Goal: Task Accomplishment & Management: Complete application form

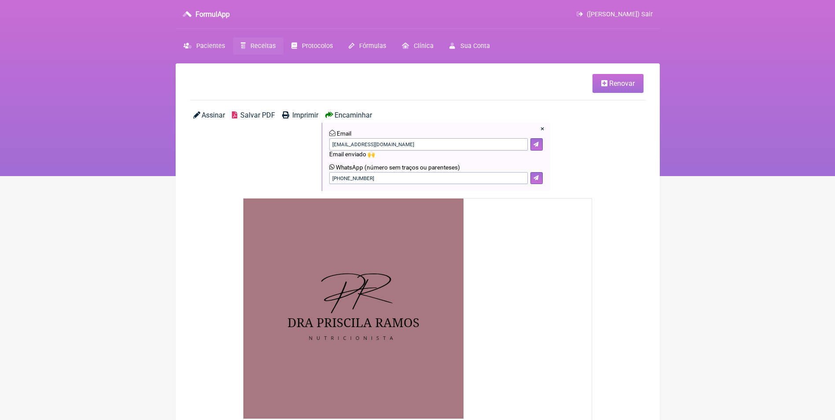
scroll to position [264, 0]
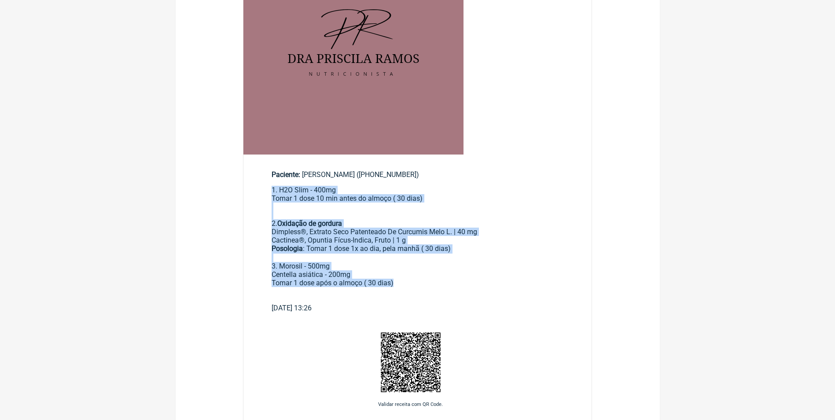
drag, startPoint x: 271, startPoint y: 191, endPoint x: 399, endPoint y: 282, distance: 157.3
click at [399, 282] on div "1. H2O Slim - 400mg Tomar 1 dose 10 min antes do almoço ( 30 dias) 2. Oxidação …" at bounding box center [418, 245] width 292 height 118
drag, startPoint x: 399, startPoint y: 282, endPoint x: 324, endPoint y: 277, distance: 75.9
copy div "1. H2O Slim - 400mg Tomar 1 dose 10 min antes do almoço ( 30 dias) 2. Oxidação …"
click at [465, 276] on div "Posologia : Tomar 1 dose 1x ao dia, pela manhã ㅤ( 30 dias) 3. Morosil - 500mg C…" at bounding box center [418, 273] width 292 height 59
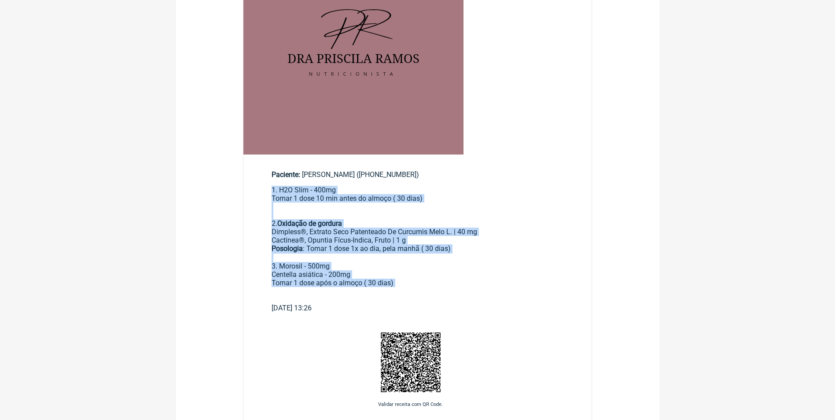
drag, startPoint x: 272, startPoint y: 190, endPoint x: 417, endPoint y: 292, distance: 176.9
click at [417, 292] on div "1. H2O Slim - 400mg Tomar 1 dose 10 min antes do almoço ( 30 dias) 2. Oxidação …" at bounding box center [418, 245] width 292 height 118
copy div "1. H2O Slim - 400mg Tomar 1 dose 10 min antes do almoço ( 30 dias) 2. Oxidação …"
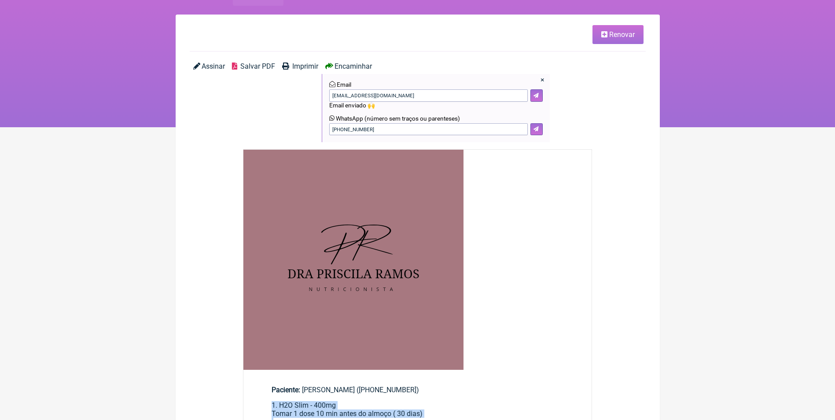
scroll to position [0, 0]
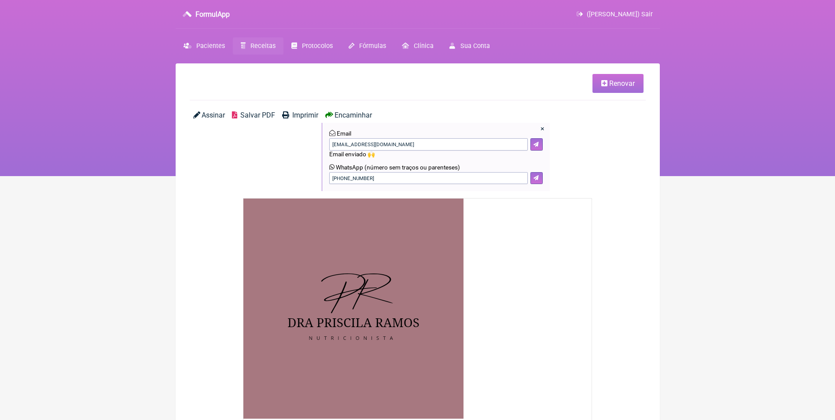
click at [260, 45] on span "Receitas" at bounding box center [263, 45] width 25 height 7
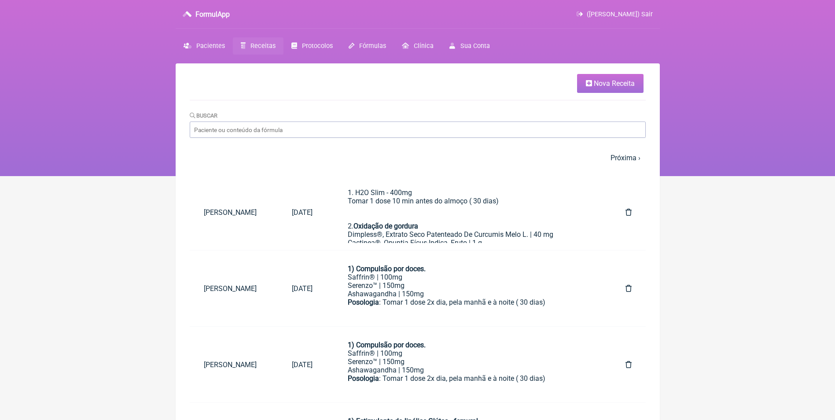
click at [600, 85] on span "Nova Receita" at bounding box center [614, 83] width 41 height 8
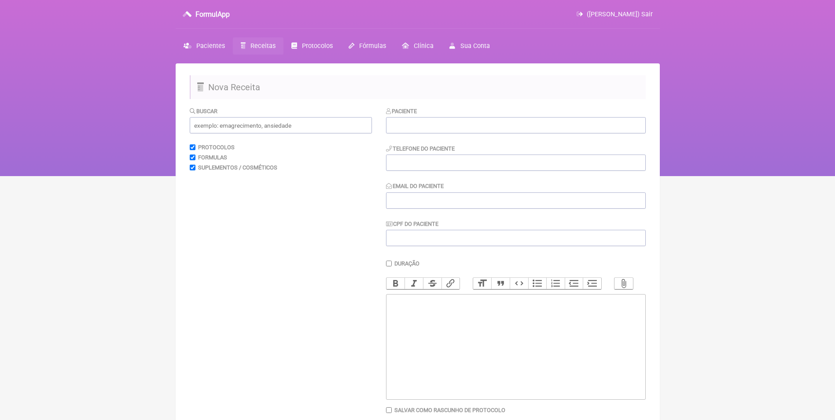
click at [410, 324] on trix-editor at bounding box center [516, 347] width 260 height 106
paste trix-editor "<div>1. H2O Slim - 400mg<br>Tomar 1 dose 10 min antes do almoço ( 30 dias)<br><…"
type trix-editor "<div>1. H2O Slim - 400mg<br>Tomar 1 dose 10 min antes do almoço ( 30 dias)<br><…"
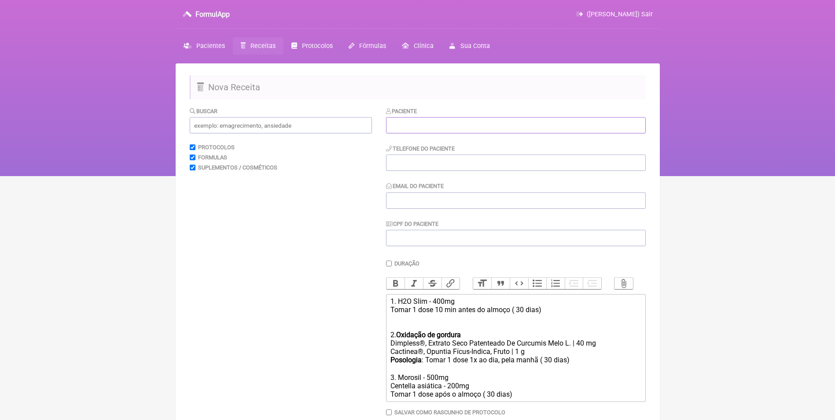
click at [400, 127] on input "text" at bounding box center [516, 125] width 260 height 16
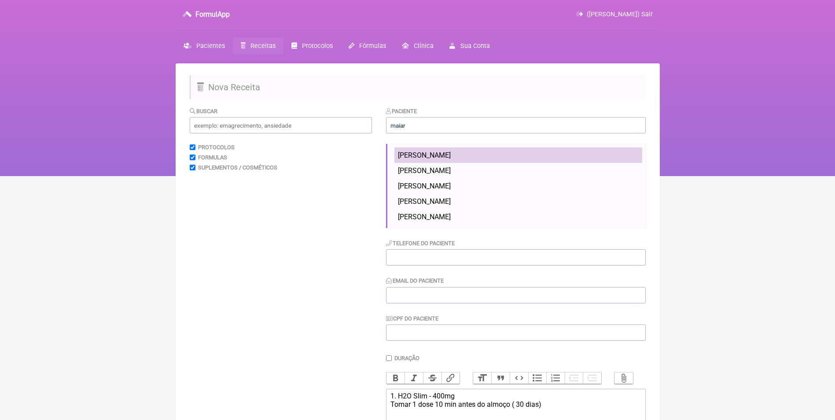
click at [443, 155] on span "Maiara Hoffman Oliveira Alves" at bounding box center [424, 155] width 53 height 8
type input "Maiara Hoffman Oliveira Alves"
type input "[PHONE_NUMBER]"
type input "[EMAIL_ADDRESS][DOMAIN_NAME]"
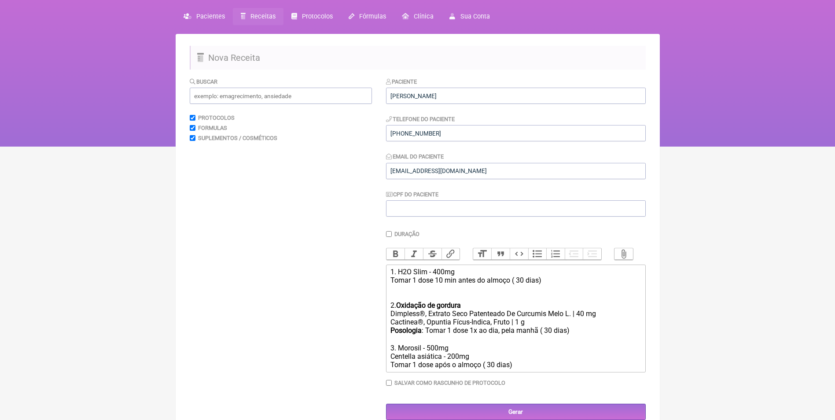
scroll to position [63, 0]
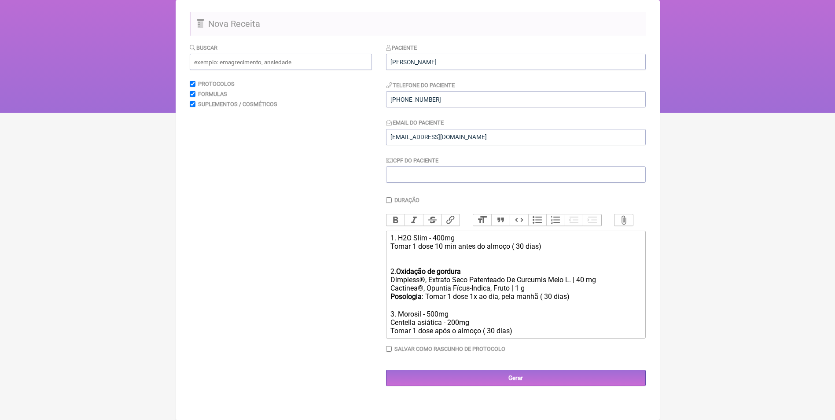
click at [546, 304] on div "Posologia : Tomar 1 dose 1x ao dia, pela manhã ㅤ( 30 dias) 3. Morosil - 500mg C…" at bounding box center [516, 313] width 250 height 43
click at [546, 304] on div "Posologia : Tomar 1 dose 1x ao dia, pela manhã ( 30 dias) 3. Morosil - 500mg Ce…" at bounding box center [516, 313] width 250 height 42
click at [489, 334] on div "Posologia : Tomar 1 dose 1x ao dia, pela manhã (30 dias) 3. Morosil - 500mg Cen…" at bounding box center [516, 313] width 250 height 42
click at [518, 255] on div "1. H2O Slim - 400mg Tomar 1 dose 10 min antes do almoço ( 30 dias)" at bounding box center [516, 250] width 250 height 33
type trix-editor "<div>1. H2O Slim - 400mg<br>Tomar 1 dose 10 min antes do almoço (30 dias)<br><b…"
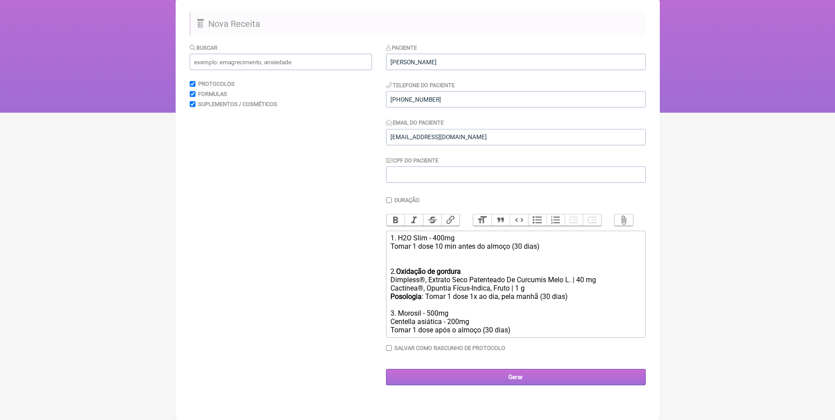
click at [510, 385] on input "Gerar" at bounding box center [516, 377] width 260 height 16
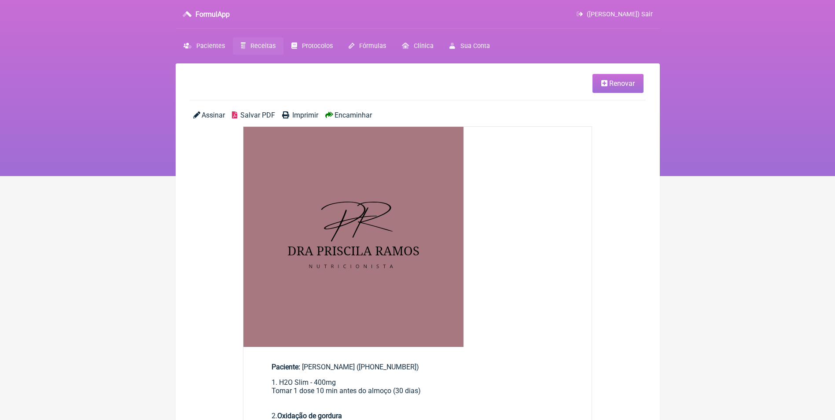
click at [355, 116] on span "Encaminhar" at bounding box center [353, 115] width 37 height 8
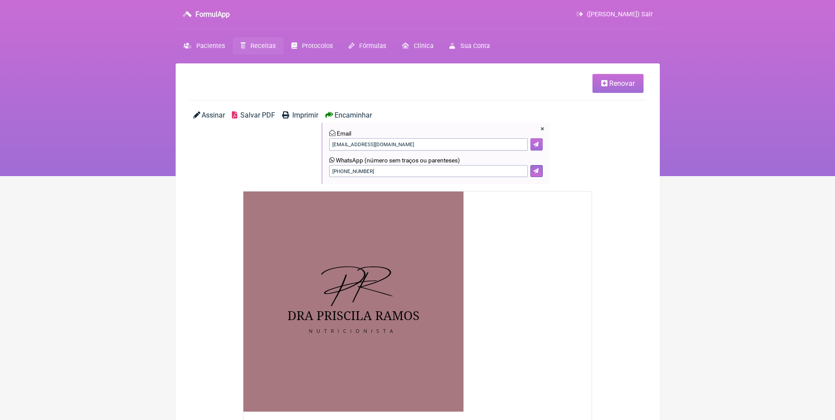
click at [534, 144] on icon at bounding box center [536, 144] width 5 height 5
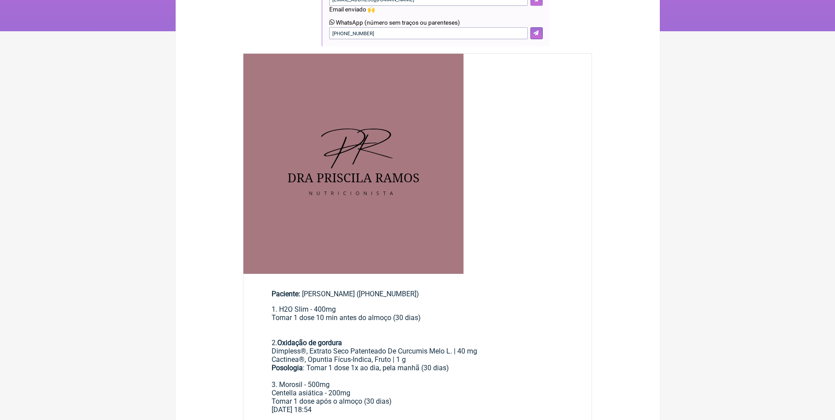
scroll to position [248, 0]
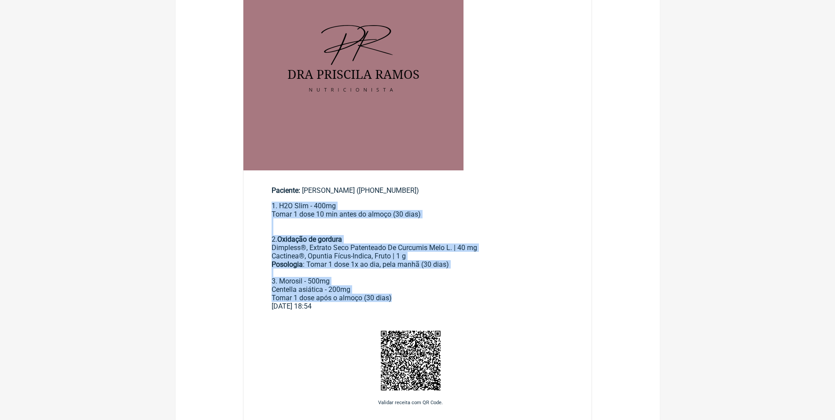
drag, startPoint x: 271, startPoint y: 209, endPoint x: 405, endPoint y: 299, distance: 161.5
click at [405, 299] on div "1. H2O Slim - 400mg Tomar 1 dose 10 min antes do almoço (30 dias) 2. Oxidação d…" at bounding box center [418, 252] width 292 height 100
copy div "1. H2O Slim - 400mg Tomar 1 dose 10 min antes do almoço (30 dias) 2. Oxidação d…"
